Goal: Transaction & Acquisition: Subscribe to service/newsletter

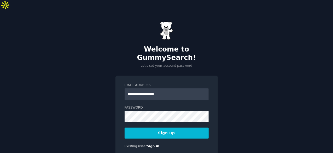
type input "**********"
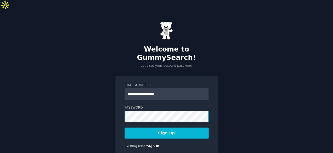
click at [124, 127] on button "Sign up" at bounding box center [166, 132] width 84 height 11
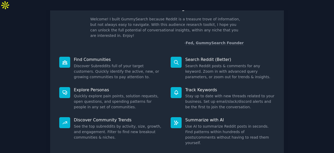
scroll to position [51, 0]
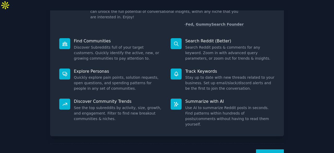
click at [267, 149] on button "Next" at bounding box center [270, 155] width 28 height 13
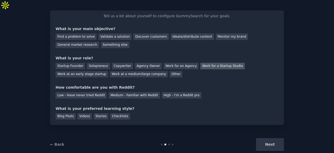
click at [220, 63] on div "Work for a Startup Studio" at bounding box center [222, 66] width 44 height 7
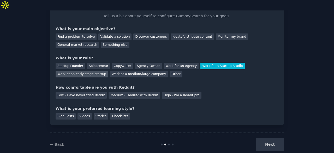
click at [108, 71] on div "Work at an early stage startup" at bounding box center [82, 74] width 52 height 7
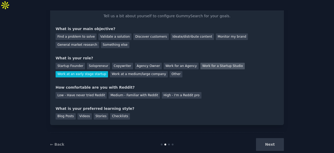
click at [208, 63] on div "Work for a Startup Studio" at bounding box center [222, 66] width 44 height 7
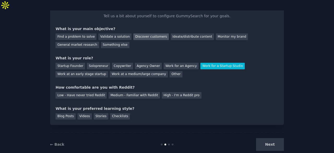
click at [150, 33] on div "Discover customers" at bounding box center [150, 36] width 35 height 7
click at [171, 33] on div "Ideate/distribute content" at bounding box center [192, 36] width 43 height 7
click at [133, 33] on div "Discover customers" at bounding box center [150, 36] width 35 height 7
click at [128, 92] on div "Medium - Familiar with Reddit" at bounding box center [134, 95] width 51 height 7
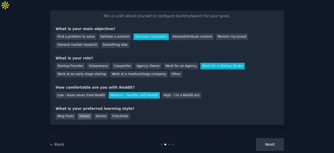
click at [85, 113] on div "Videos" at bounding box center [84, 116] width 14 height 7
click at [268, 138] on button "Next" at bounding box center [270, 144] width 28 height 13
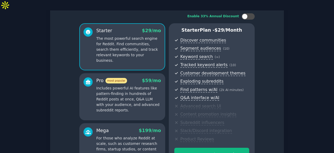
click at [150, 28] on span "$ 29 /mo" at bounding box center [151, 30] width 19 height 5
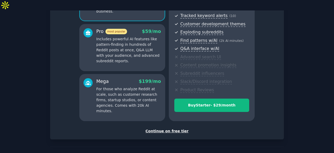
scroll to position [87, 0]
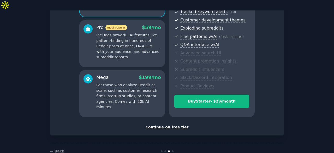
click at [164, 124] on div "Continue on free tier" at bounding box center [167, 126] width 223 height 5
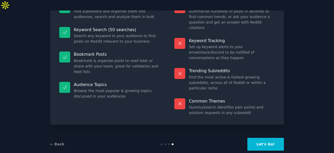
scroll to position [50, 0]
